Goal: Navigation & Orientation: Find specific page/section

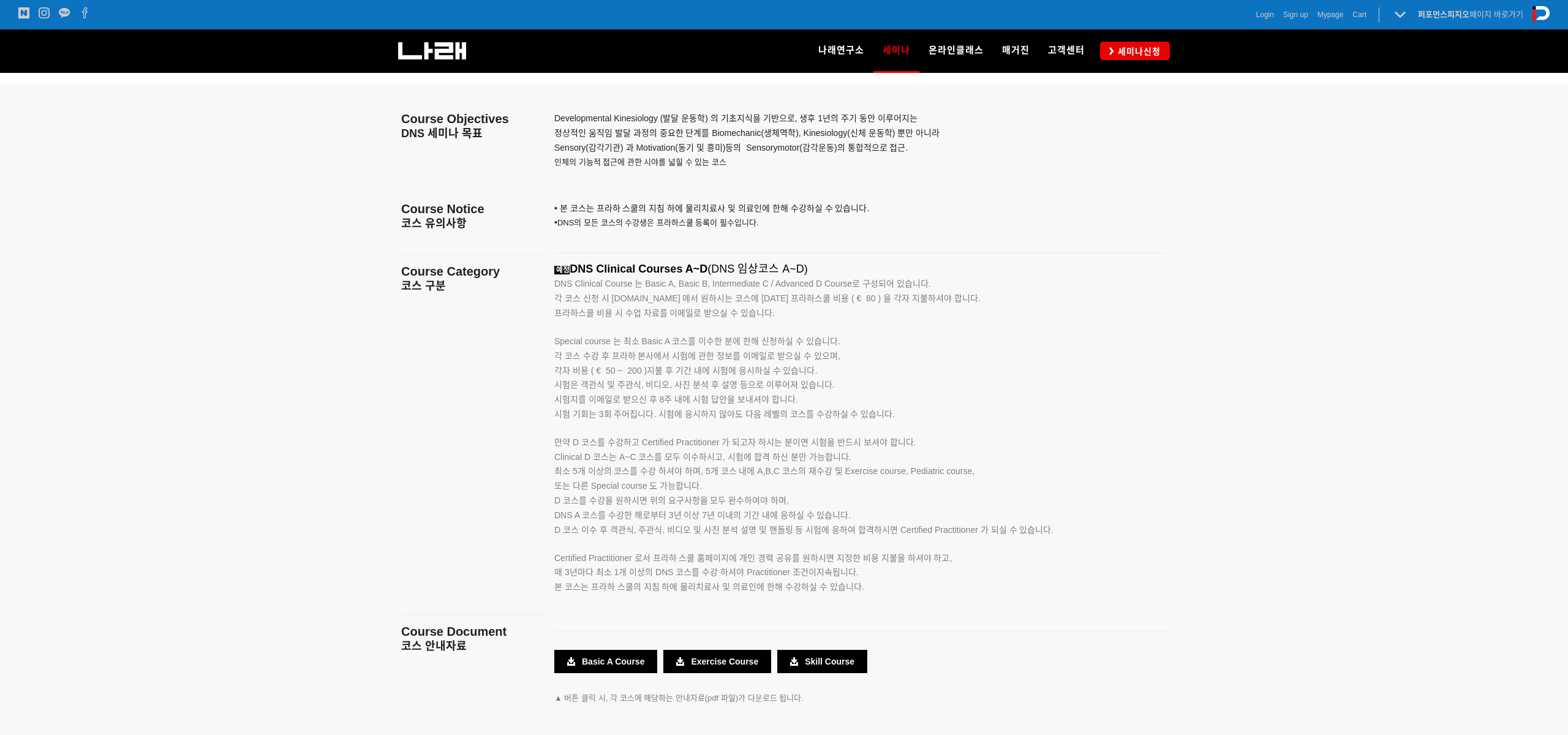
scroll to position [1903, 0]
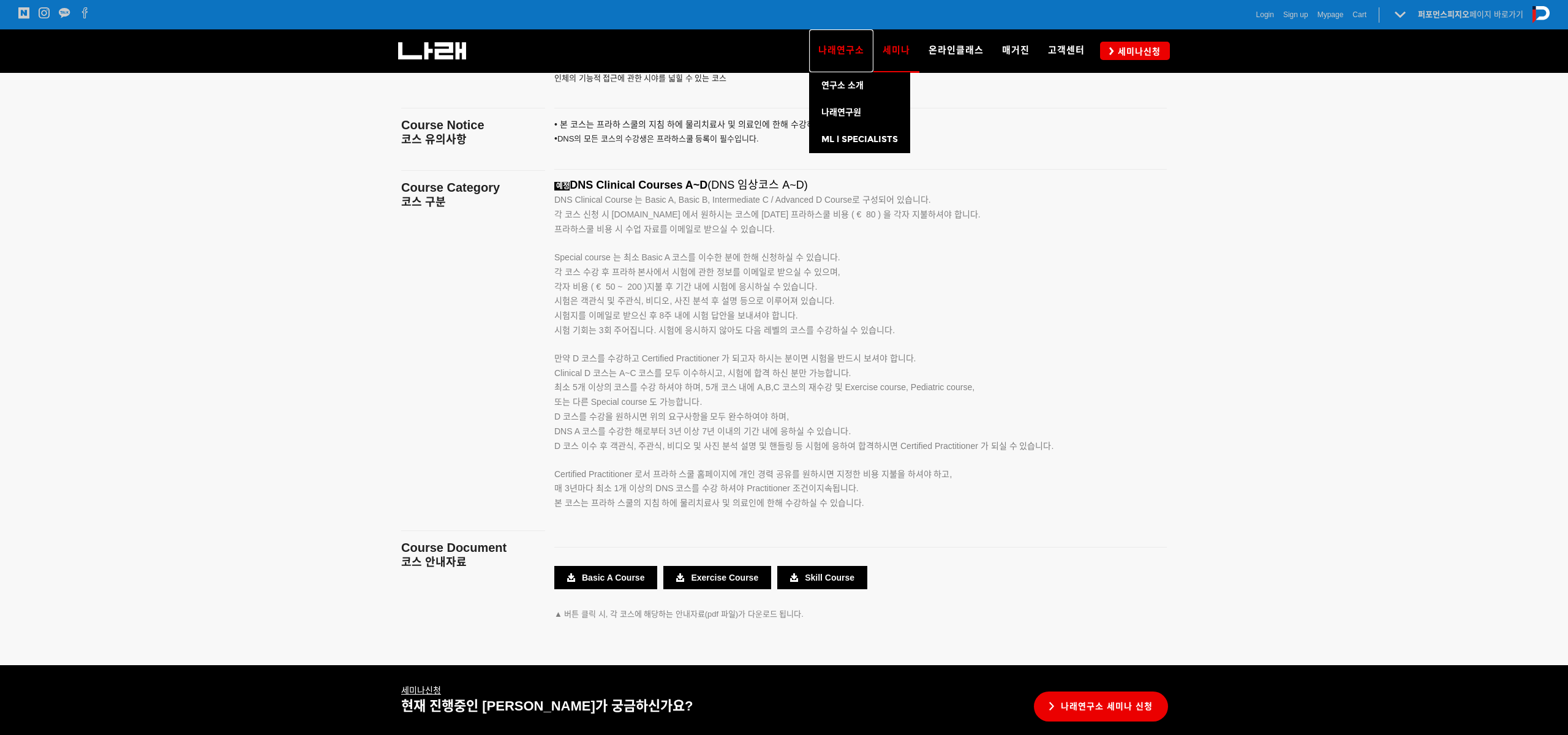
click at [821, 45] on link "나래연구소" at bounding box center [841, 51] width 64 height 43
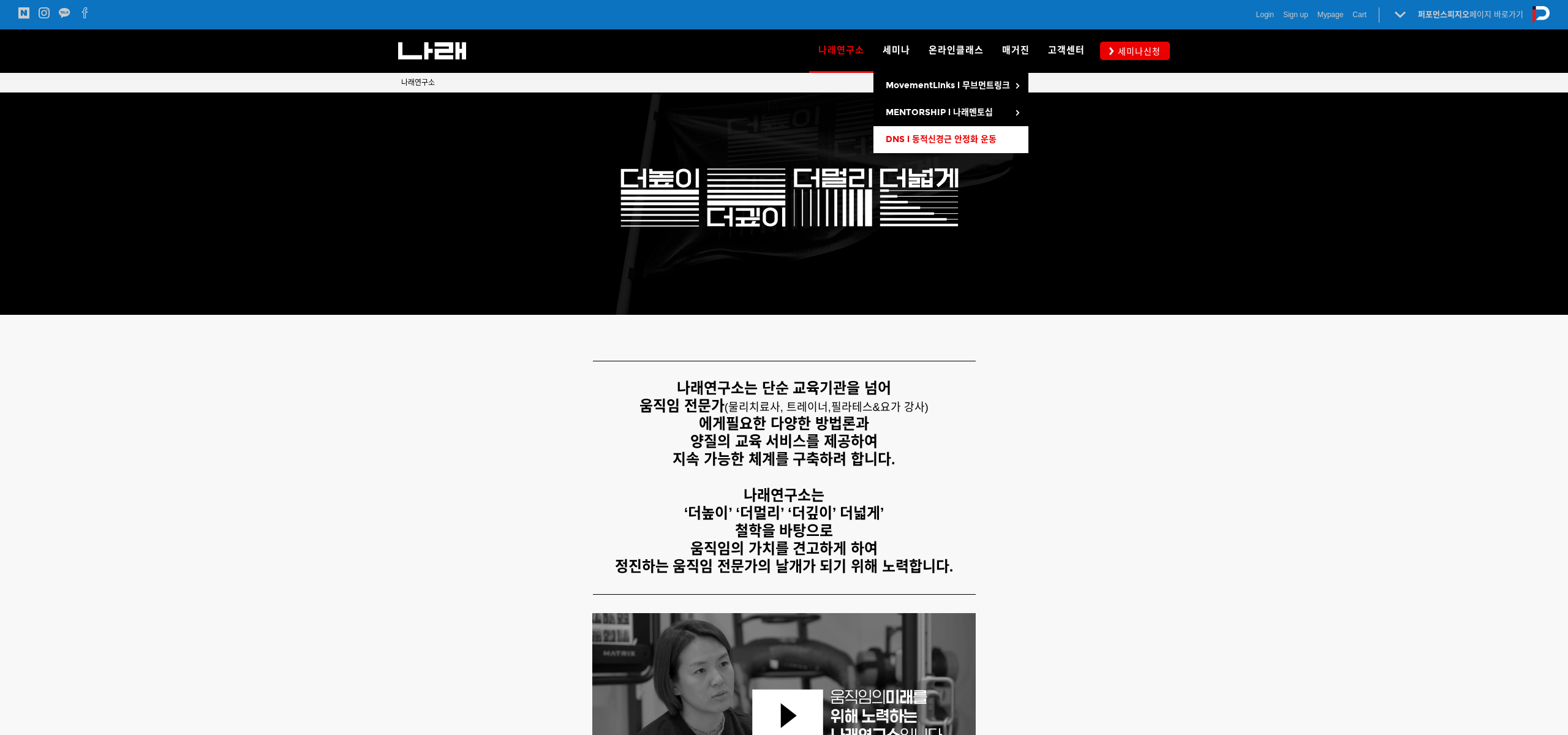
click at [919, 130] on link "DNS l 동적신경근 안정화 운동" at bounding box center [950, 140] width 155 height 27
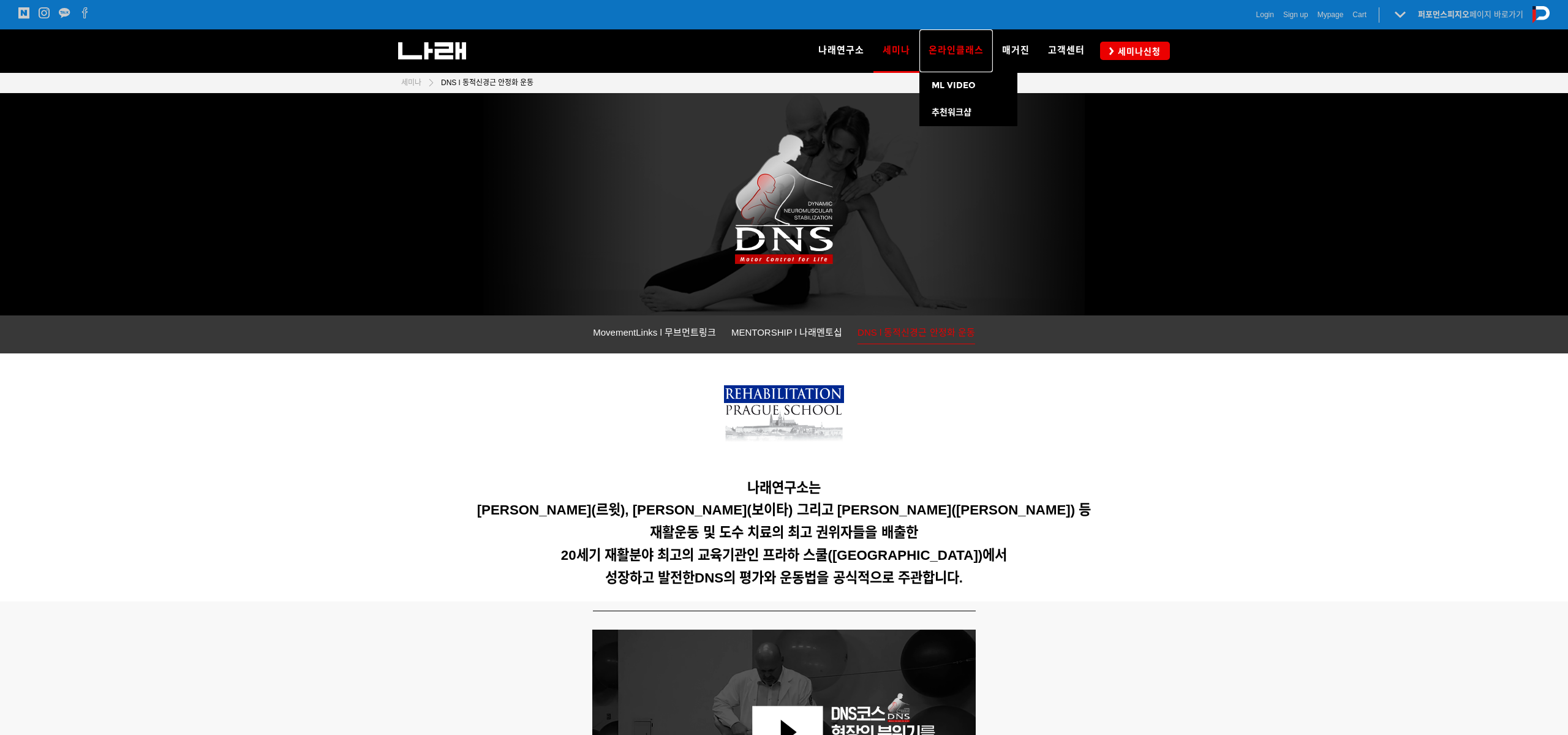
click at [958, 48] on span "온라인클래스" at bounding box center [956, 50] width 55 height 11
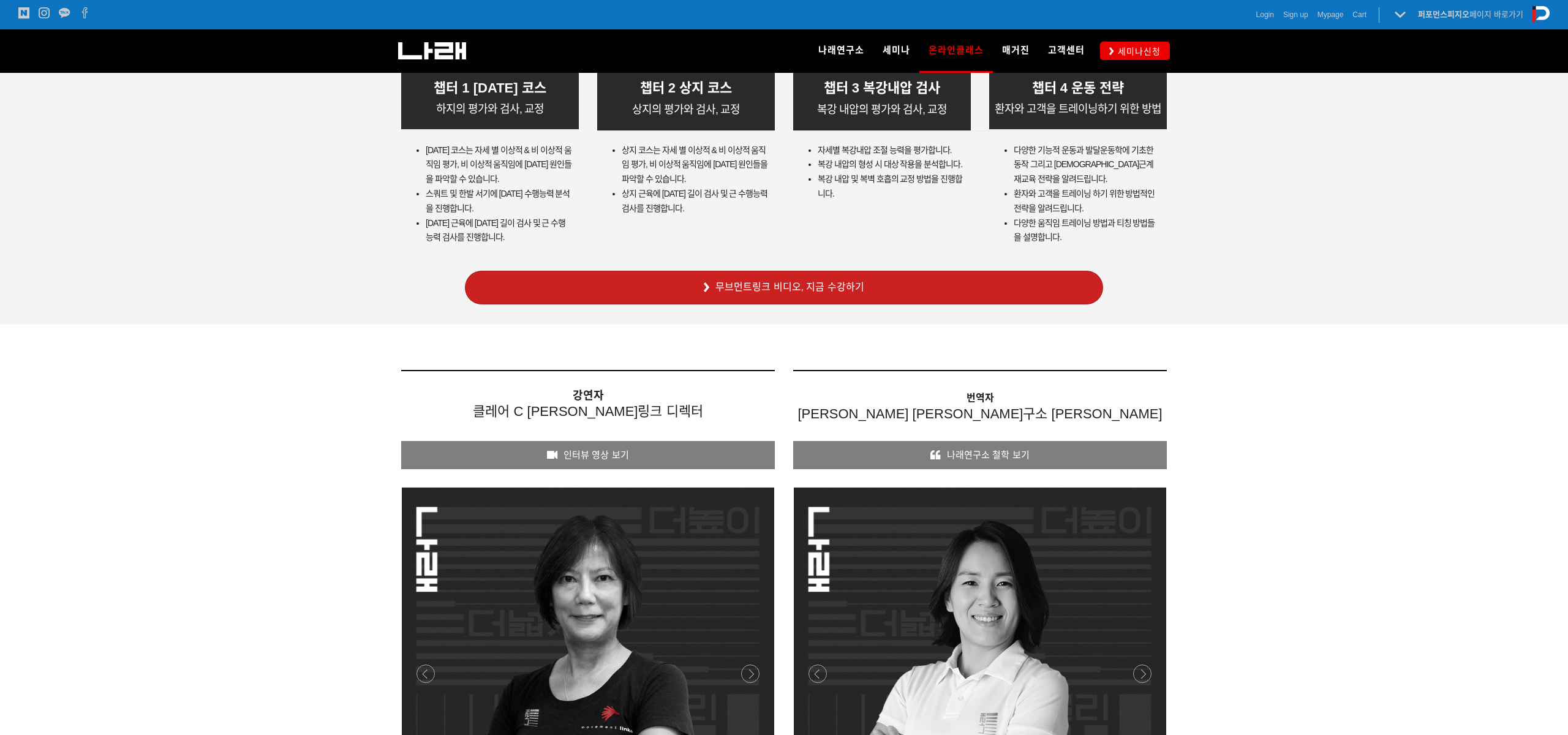
scroll to position [3815, 0]
